Goal: Task Accomplishment & Management: Complete application form

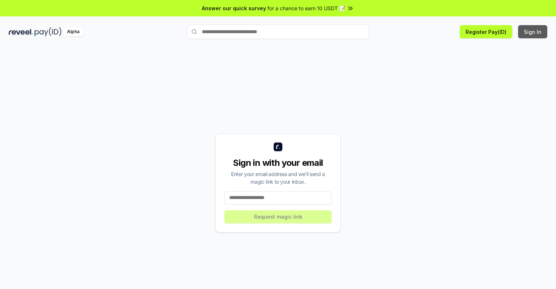
click at [533, 32] on button "Sign In" at bounding box center [532, 31] width 29 height 13
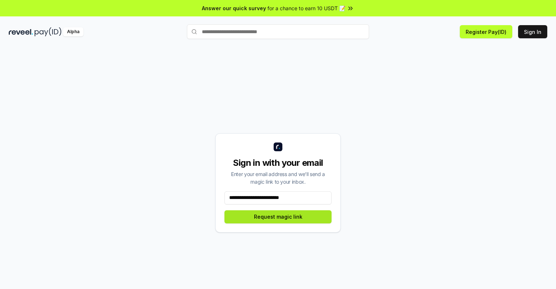
type input "**********"
click at [278, 217] on button "Request magic link" at bounding box center [278, 216] width 107 height 13
